Goal: Find contact information: Find contact information

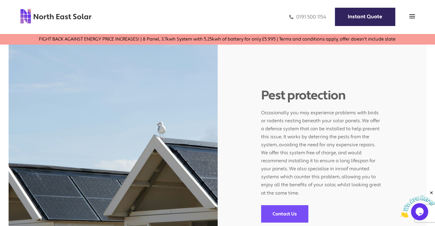
click at [412, 15] on img at bounding box center [412, 16] width 6 height 6
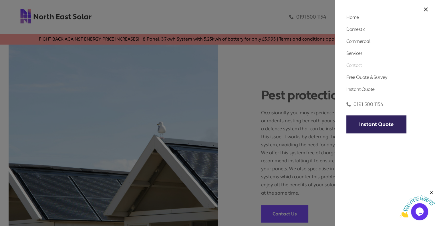
click at [357, 67] on link "Contact" at bounding box center [353, 65] width 15 height 6
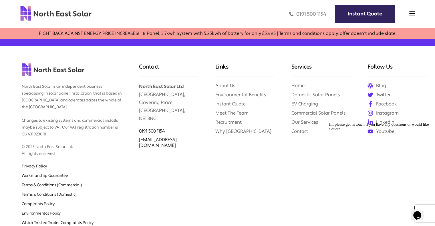
scroll to position [764, 0]
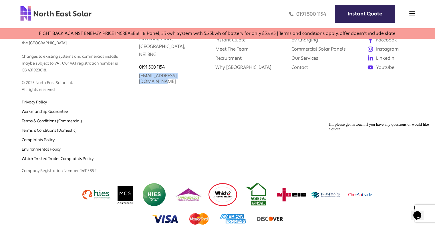
drag, startPoint x: 197, startPoint y: 78, endPoint x: 149, endPoint y: 78, distance: 48.6
click at [137, 74] on div "Contact North East Solar Ltd [GEOGRAPHIC_DATA] 0191 500 1154 [EMAIL_ADDRESS][DO…" at bounding box center [168, 80] width 76 height 196
copy link "[EMAIL_ADDRESS][DOMAIN_NAME]"
